Goal: Find specific page/section: Find specific page/section

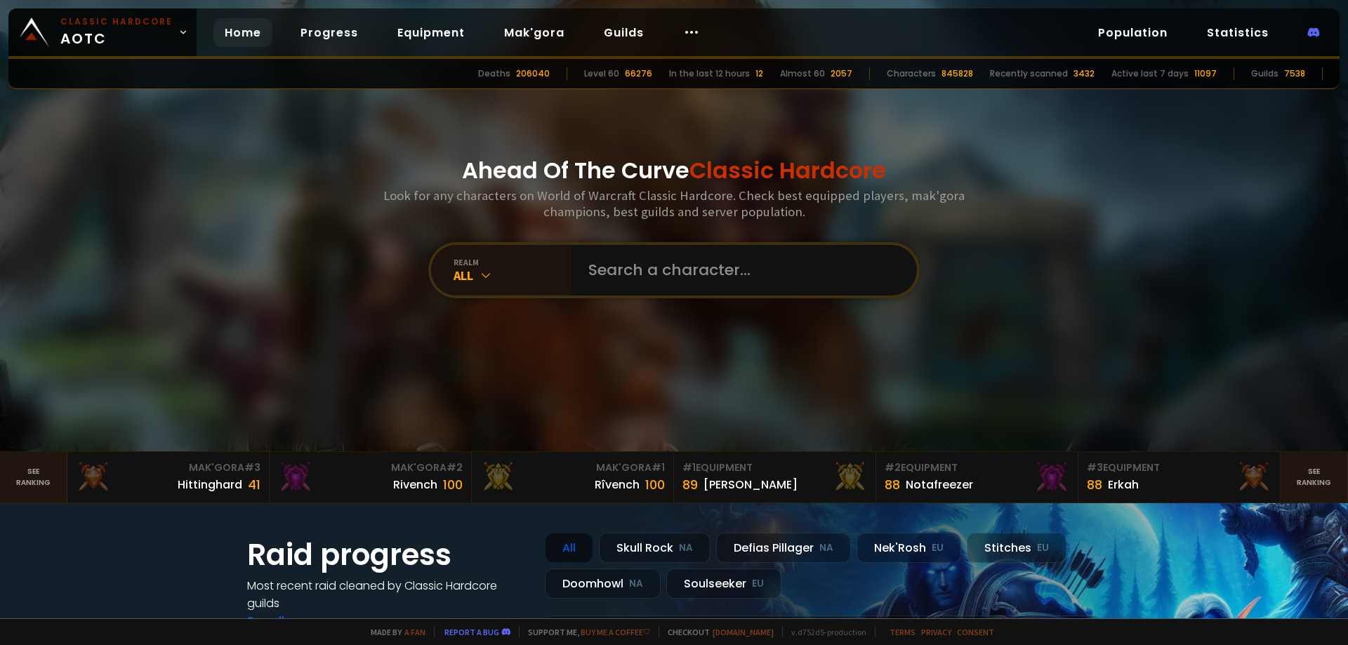
click at [646, 216] on h3 "Look for any characters on World of Warcraft Classic Hardcore. Check best equip…" at bounding box center [674, 203] width 593 height 32
click at [642, 261] on input "text" at bounding box center [740, 270] width 320 height 51
drag, startPoint x: 484, startPoint y: 171, endPoint x: 465, endPoint y: 172, distance: 19.0
click at [612, 263] on input "text" at bounding box center [740, 270] width 320 height 51
paste input "Alrika"
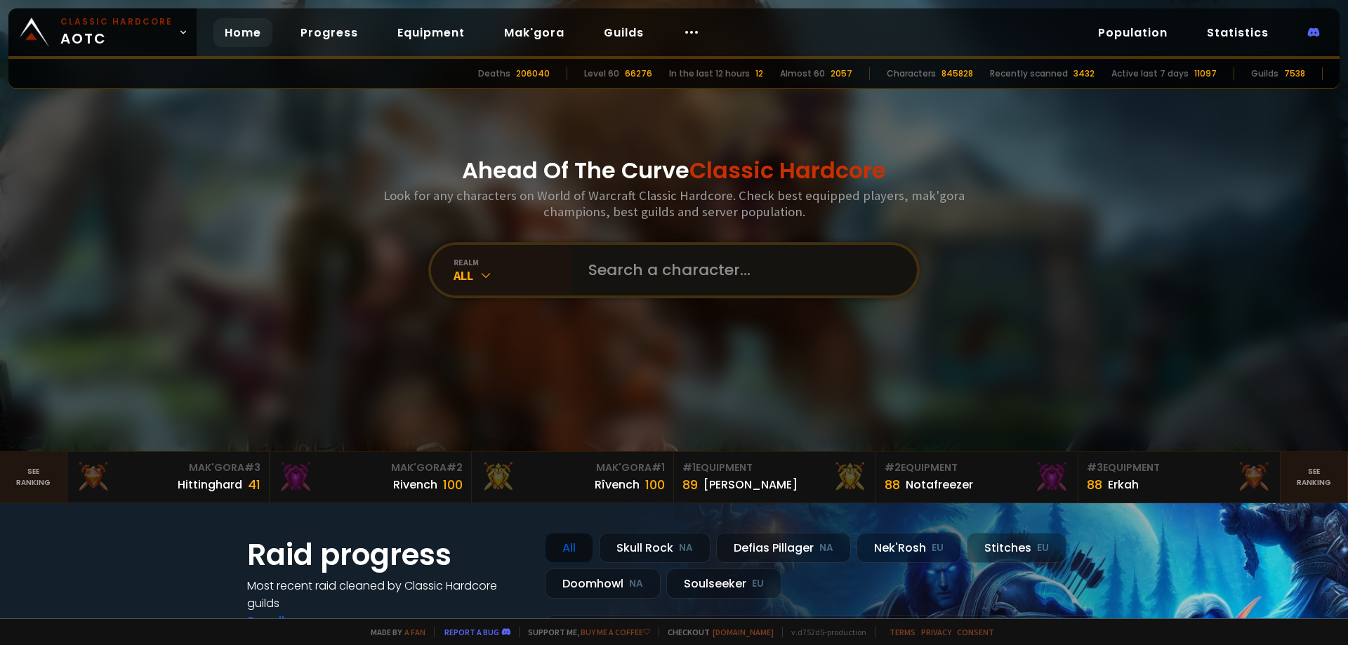
type input "Alrika"
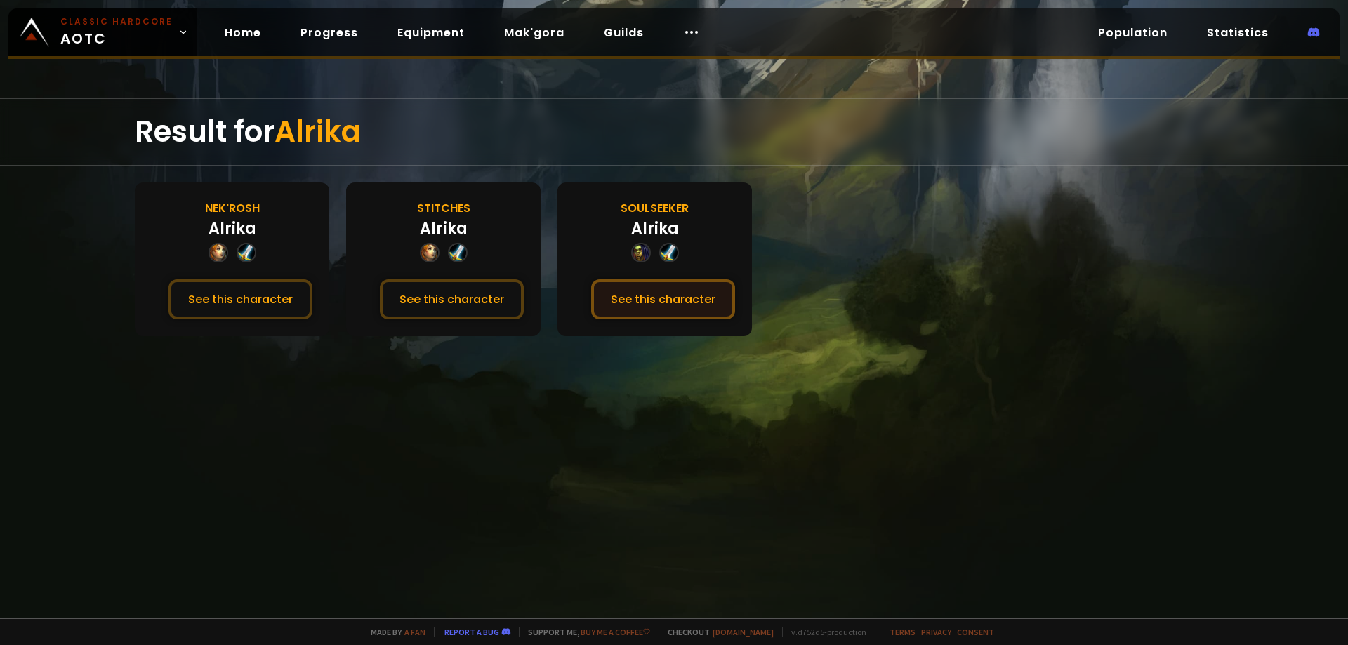
click at [641, 289] on button "See this character" at bounding box center [663, 299] width 144 height 40
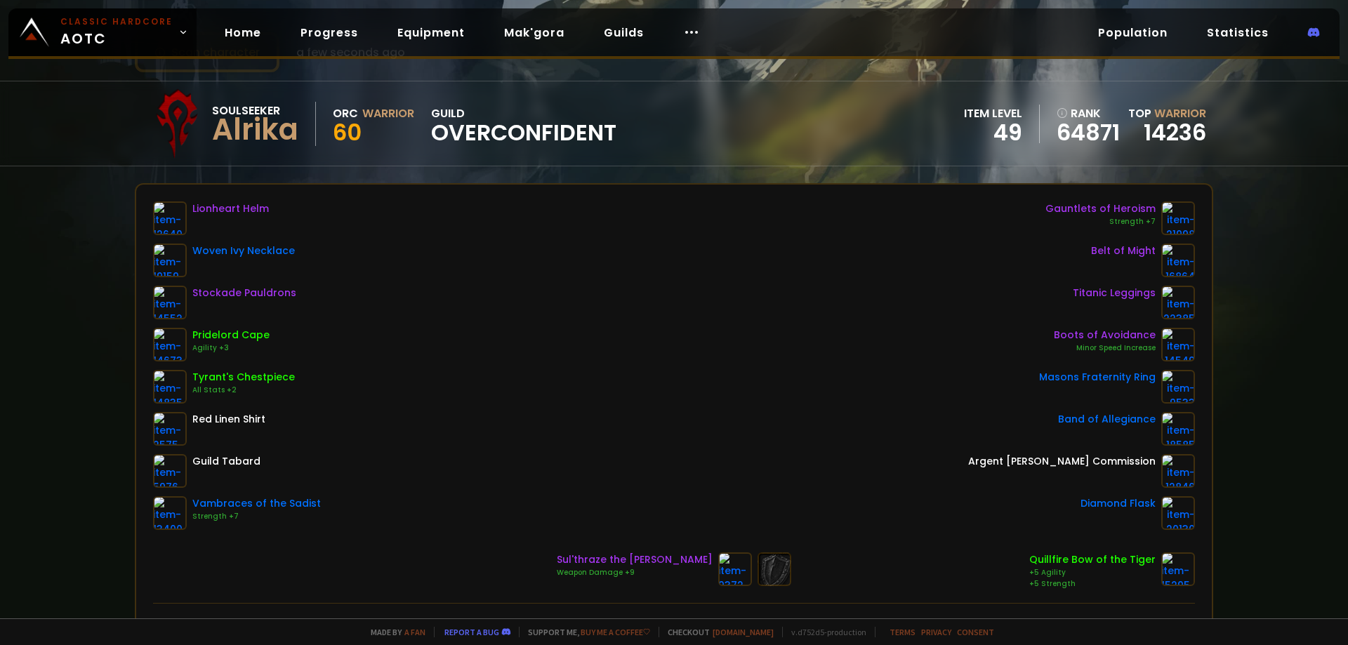
scroll to position [70, 0]
